Goal: Task Accomplishment & Management: Use online tool/utility

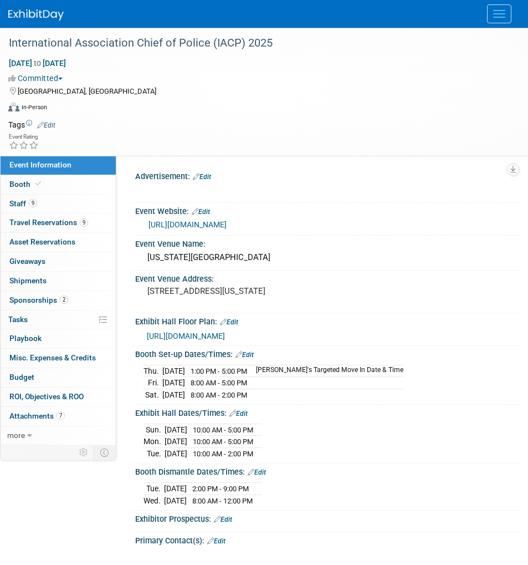
select select "National"
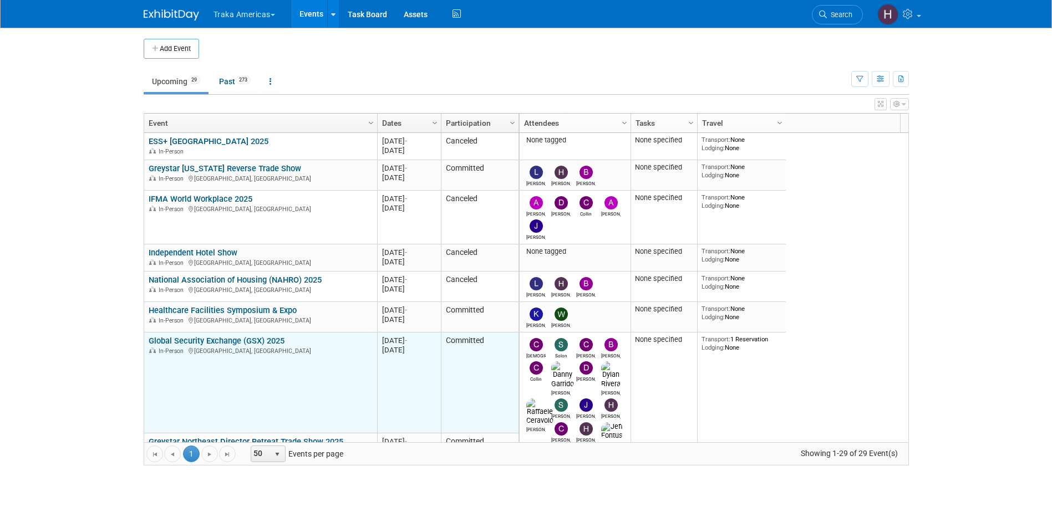
click at [215, 342] on link "Global Security Exchange (GSX) 2025" at bounding box center [217, 341] width 136 height 10
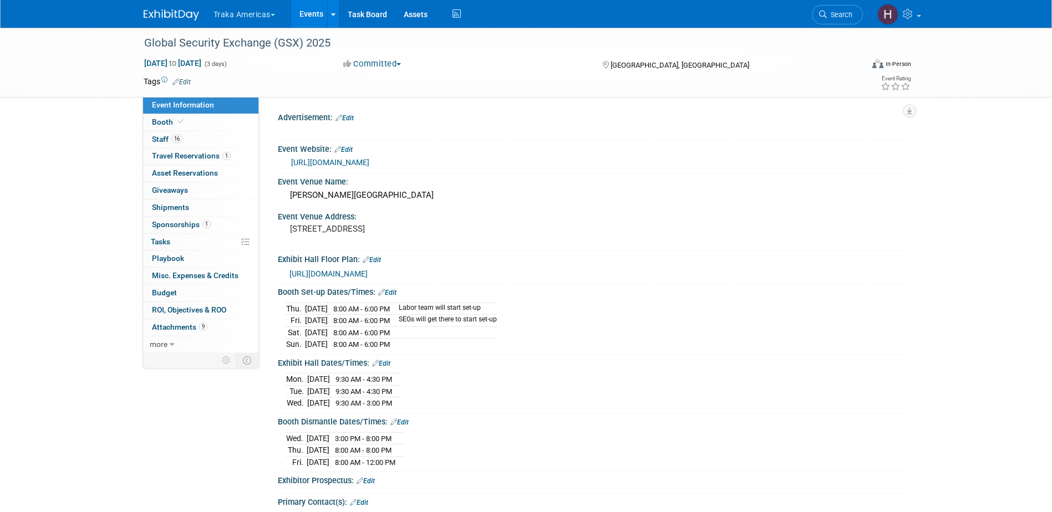
select select "National"
click at [181, 155] on span "Travel Reservations 1" at bounding box center [191, 155] width 79 height 9
